Goal: Check status: Check status

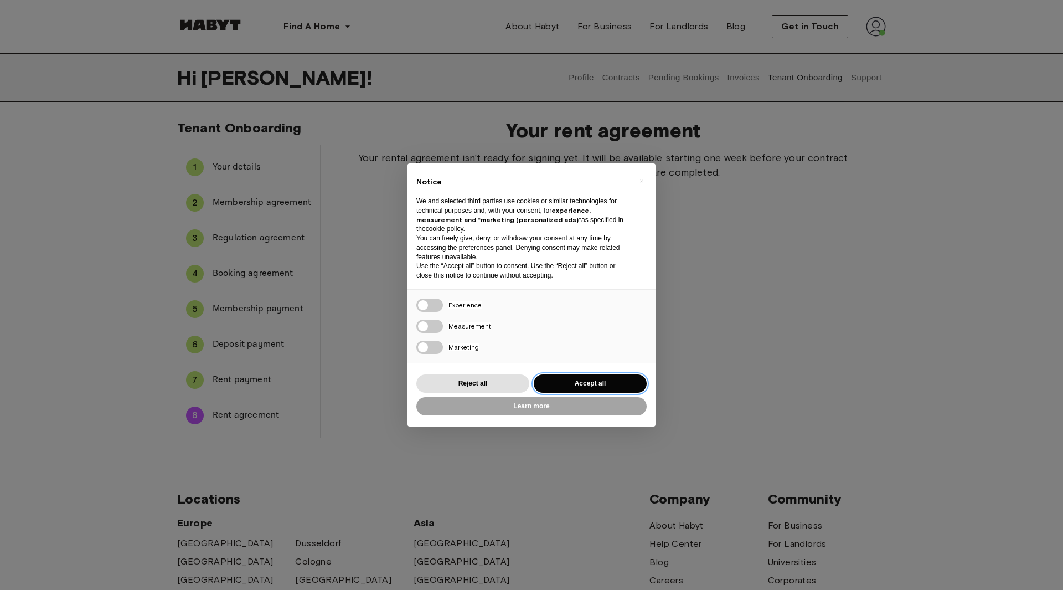
click at [596, 385] on button "Accept all" at bounding box center [590, 383] width 113 height 18
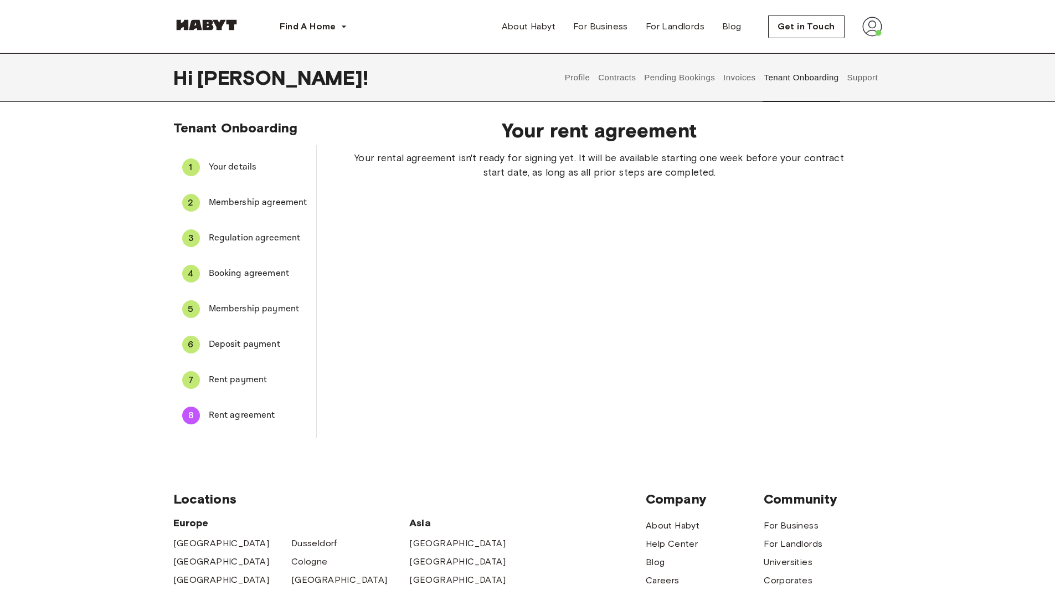
click at [686, 308] on div "Your rent agreement Your rental agreement isn't ready for signing yet. It will …" at bounding box center [599, 274] width 565 height 328
click at [681, 310] on div "Your rent agreement Your rental agreement isn't ready for signing yet. It will …" at bounding box center [599, 274] width 565 height 328
click at [724, 256] on div "Your rent agreement Your rental agreement isn't ready for signing yet. It will …" at bounding box center [599, 274] width 565 height 328
click at [670, 76] on button "Pending Bookings" at bounding box center [680, 77] width 74 height 49
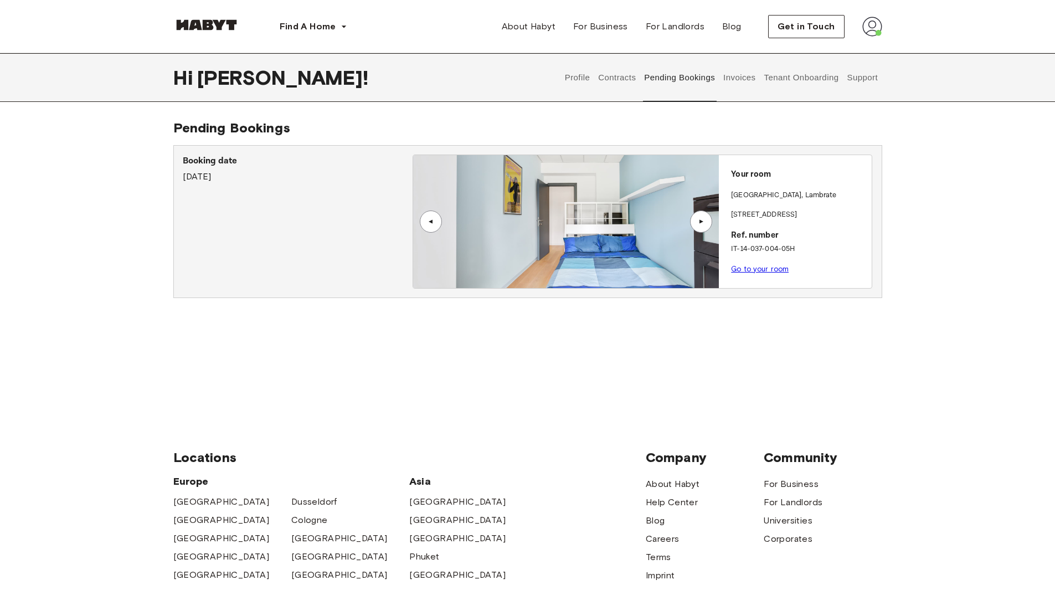
click at [626, 217] on img at bounding box center [566, 221] width 306 height 133
click at [762, 270] on link "Go to your room" at bounding box center [760, 269] width 58 height 8
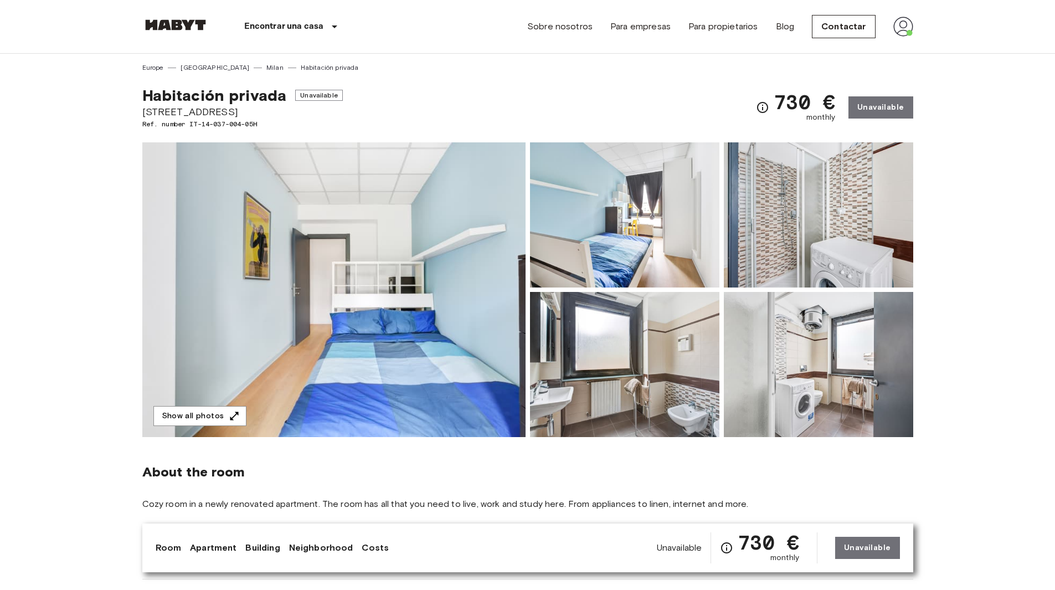
click at [376, 65] on div "Europe [GEOGRAPHIC_DATA] Milan Habitación privada" at bounding box center [527, 63] width 771 height 19
